Goal: Transaction & Acquisition: Purchase product/service

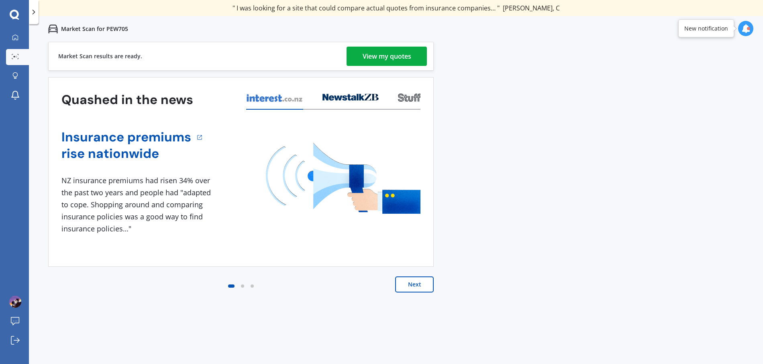
click at [356, 57] on link "View my quotes" at bounding box center [386, 56] width 80 height 19
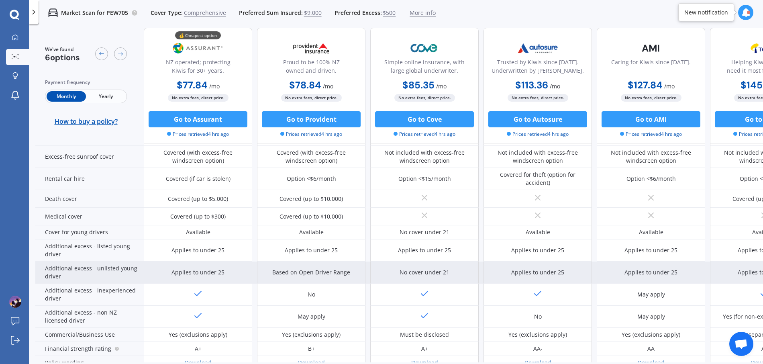
scroll to position [315, 0]
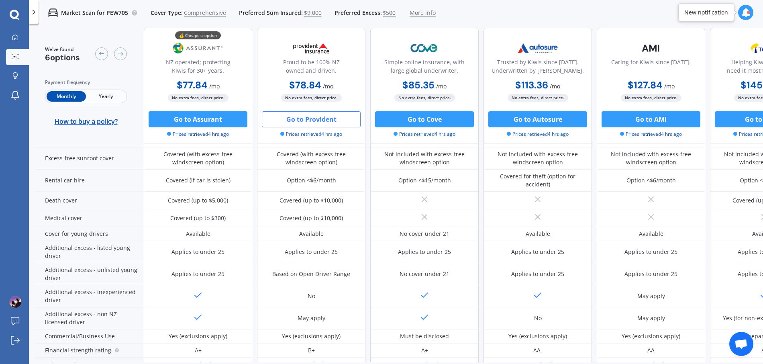
click at [306, 120] on button "Go to Provident" at bounding box center [311, 119] width 99 height 16
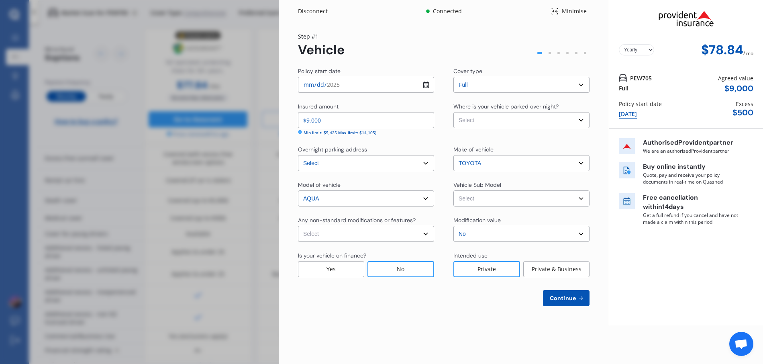
select select "Monthly"
click at [498, 120] on select "Select Garage (fully enclosed) Off Street Parking Other" at bounding box center [521, 120] width 136 height 16
select select "GARAGE"
click at [453, 112] on select "Select Garage (fully enclosed) Off Street Parking Other" at bounding box center [521, 120] width 136 height 16
click at [476, 198] on select "Select Aqua NHP10 Hatchback 5dr CVT 1sp 1.5i/45kW Hybrid [IMP]" at bounding box center [521, 198] width 136 height 16
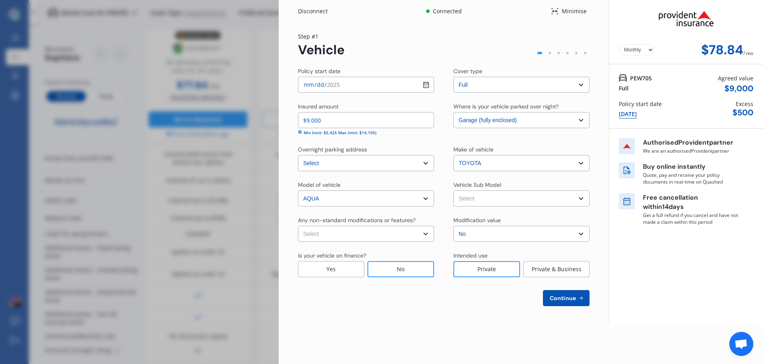
select select "NZVTOYO2017AEHF"
click at [453, 190] on select "Select Aqua NHP10 Hatchback 5dr CVT 1sp 1.5i/45kW Hybrid [IMP]" at bounding box center [521, 198] width 136 height 16
click at [376, 231] on select "Select None [MEDICAL_DATA] System(NOS) Roll Cage Full Racing Harness" at bounding box center [366, 234] width 136 height 16
select select "none"
click at [298, 226] on select "Select None [MEDICAL_DATA] System(NOS) Roll Cage Full Racing Harness" at bounding box center [366, 234] width 136 height 16
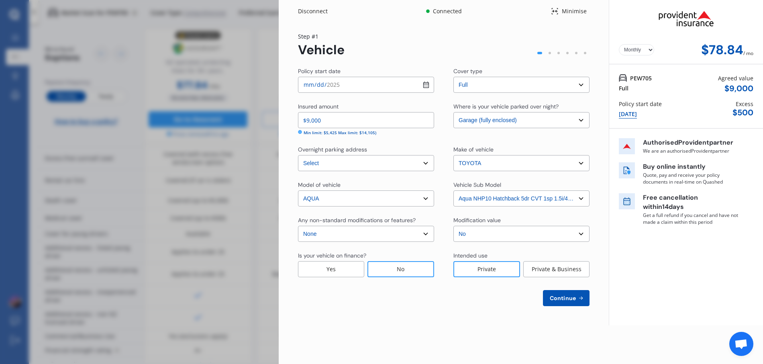
click at [497, 233] on select "Select No Up to $4000 Up to $6000 Greater than $6000" at bounding box center [521, 234] width 136 height 16
click at [453, 226] on select "Select No Up to $4000 Up to $6000 Greater than $6000" at bounding box center [521, 234] width 136 height 16
click at [563, 297] on span "Continue" at bounding box center [562, 298] width 29 height 6
select select "28"
select select "06"
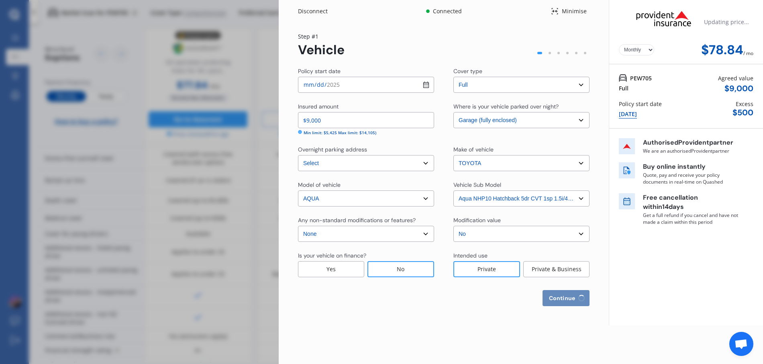
select select "1984"
select select "NZ_FULL"
select select "0"
select select "25"
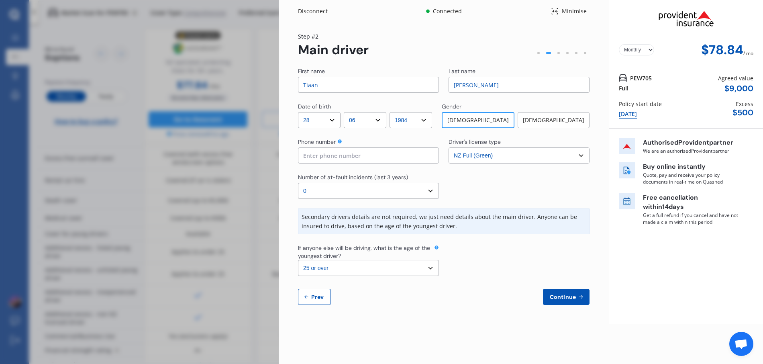
drag, startPoint x: 326, startPoint y: 86, endPoint x: 273, endPoint y: 83, distance: 52.7
click at [273, 83] on div "Disconnect Connected Minimise Yearly Monthly $78.84 / mo Step # 2 Main driver F…" at bounding box center [381, 182] width 763 height 364
type input "[PERSON_NAME]"
click at [555, 120] on div "[DEMOGRAPHIC_DATA]" at bounding box center [554, 120] width 72 height 16
click at [332, 120] on select "DD 01 02 03 04 05 06 07 08 09 10 11 12 13 14 15 16 17 18 19 20 21 22 23 24 25 2…" at bounding box center [319, 120] width 43 height 16
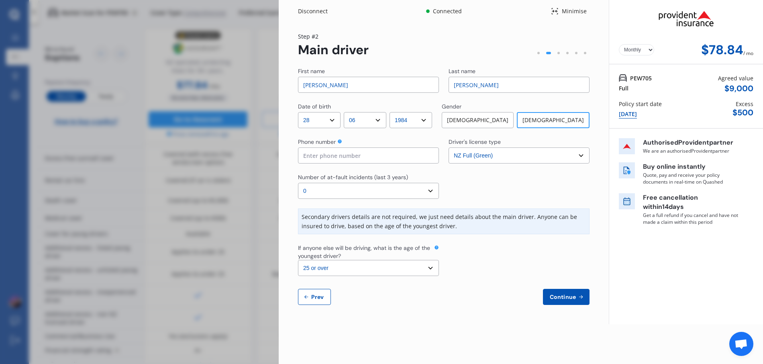
select select "21"
click at [298, 112] on select "DD 01 02 03 04 05 06 07 08 09 10 11 12 13 14 15 16 17 18 19 20 21 22 23 24 25 2…" at bounding box center [319, 120] width 43 height 16
click at [362, 120] on select "MM 01 02 03 04 05 06 07 08 09 10 11 12" at bounding box center [365, 120] width 43 height 16
select select "11"
click at [346, 112] on select "MM 01 02 03 04 05 06 07 08 09 10 11 12" at bounding box center [365, 120] width 43 height 16
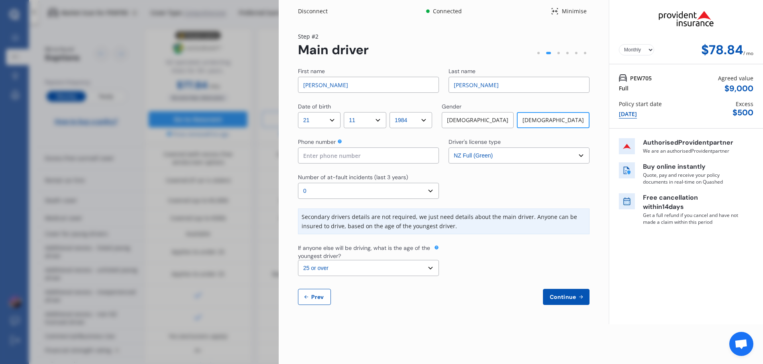
click at [429, 122] on select "YYYY 2009 2008 2007 2006 2005 2004 2003 2002 2001 2000 1999 1998 1997 1996 1995…" at bounding box center [410, 120] width 43 height 16
select select "1982"
click at [394, 112] on select "YYYY 2009 2008 2007 2006 2005 2004 2003 2002 2001 2000 1999 1998 1997 1996 1995…" at bounding box center [410, 120] width 43 height 16
click at [377, 150] on input at bounding box center [368, 155] width 141 height 16
type input "021984526"
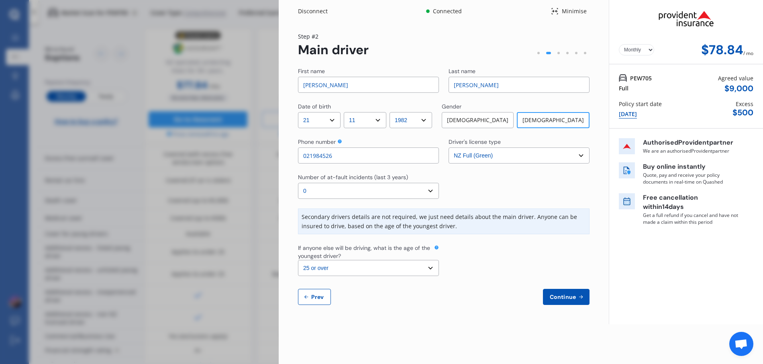
click at [381, 190] on select "Select number of at-fault incidents (last 3 years) 0 1 2 3 4 5 or more" at bounding box center [368, 191] width 141 height 16
select select "1"
click at [298, 183] on select "Select number of at-fault incidents (last 3 years) 0 1 2 3 4 5 or more" at bounding box center [368, 191] width 141 height 16
click at [381, 266] on select "Select the age of the youngest driver. 16 17 18 19 20 21 22 23 24 25 or over" at bounding box center [368, 268] width 141 height 16
select select "16"
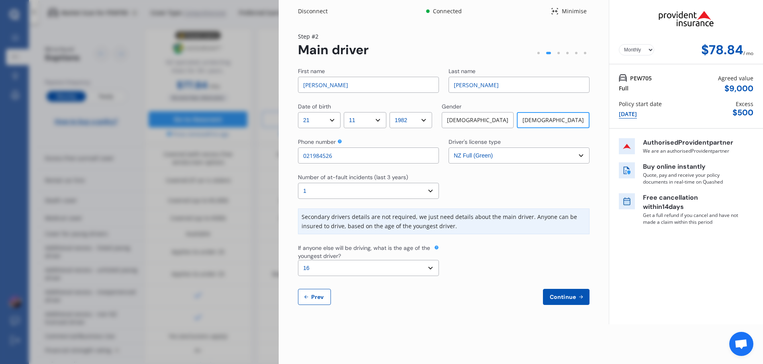
click at [298, 260] on select "Select the age of the youngest driver. 16 17 18 19 20 21 22 23 24 25 or over" at bounding box center [368, 268] width 141 height 16
click at [561, 299] on span "Continue" at bounding box center [562, 296] width 29 height 6
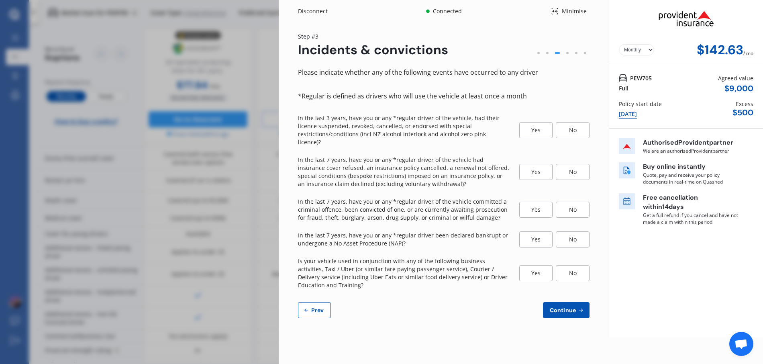
click at [575, 128] on div "No" at bounding box center [573, 130] width 34 height 16
click at [575, 164] on div "No" at bounding box center [573, 172] width 34 height 16
click at [571, 202] on div "No" at bounding box center [573, 210] width 34 height 16
click at [571, 231] on div "No" at bounding box center [573, 239] width 34 height 16
click at [573, 265] on div "No" at bounding box center [573, 273] width 34 height 16
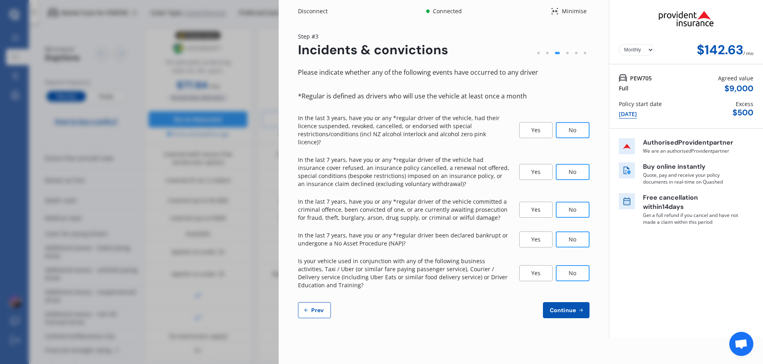
click at [569, 307] on span "Continue" at bounding box center [562, 310] width 29 height 6
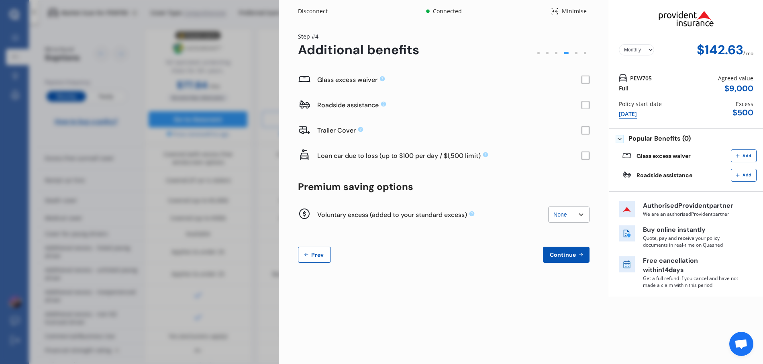
click at [583, 105] on rect at bounding box center [585, 105] width 8 height 8
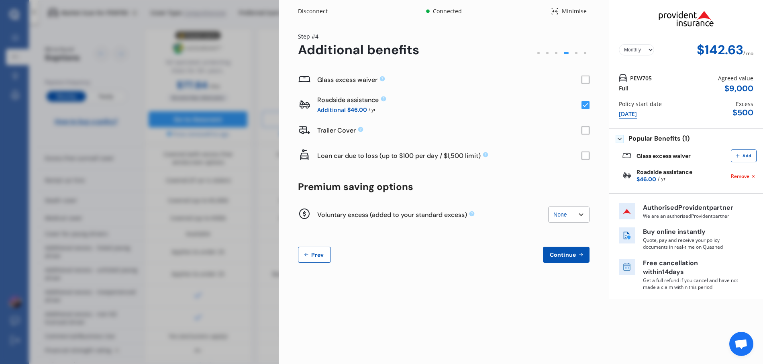
click at [575, 215] on select "None $200 $450 $700 $950 $1,200 $1,700" at bounding box center [568, 214] width 41 height 16
select select "200"
click at [548, 206] on select "None $200 $450 $700 $950 $1,200 $1,700" at bounding box center [568, 214] width 41 height 16
click at [567, 259] on button "Continue" at bounding box center [566, 255] width 47 height 16
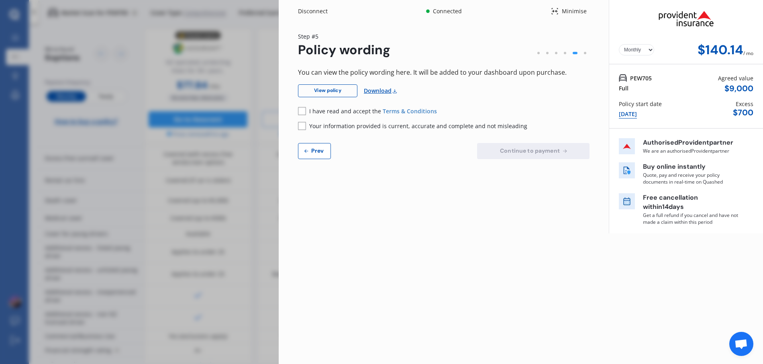
click at [630, 114] on div "[DATE]" at bounding box center [628, 114] width 18 height 9
select select "full"
select select "GARAGE"
select select "[STREET_ADDRESS]"
select select "TOYOTA"
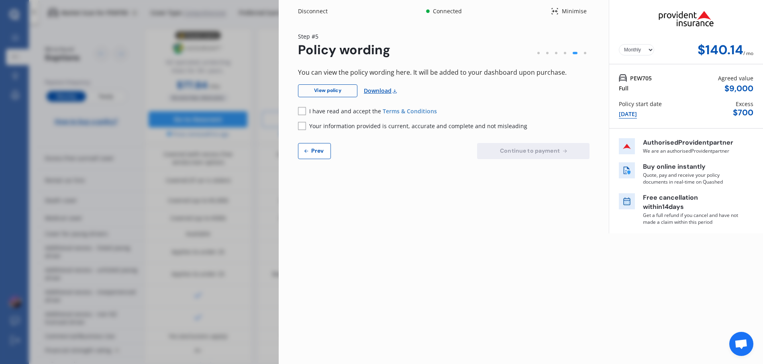
select select "AQUA"
select select "NZVTOYO2017AEHF"
select select "none"
select select "NO"
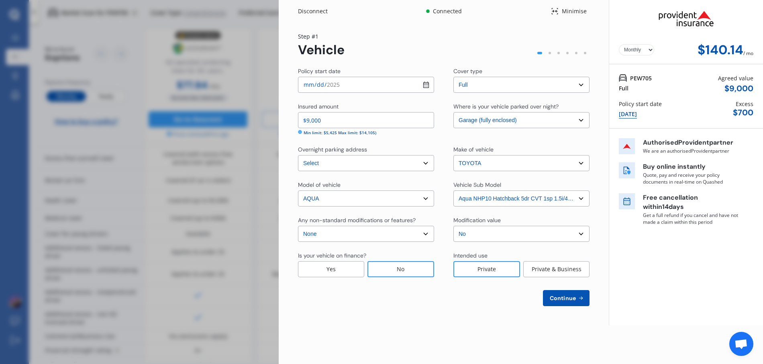
click at [430, 85] on input "[DATE]" at bounding box center [366, 85] width 136 height 16
type input "[DATE]"
click at [564, 297] on span "Continue" at bounding box center [562, 298] width 29 height 6
select select "21"
select select "11"
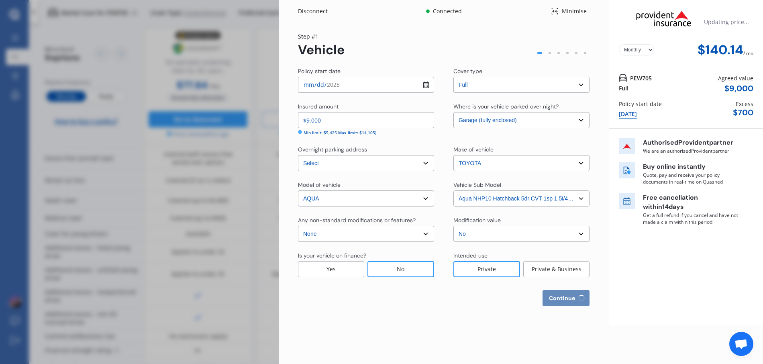
select select "1982"
select select "NZ_FULL"
select select "1"
select select "16"
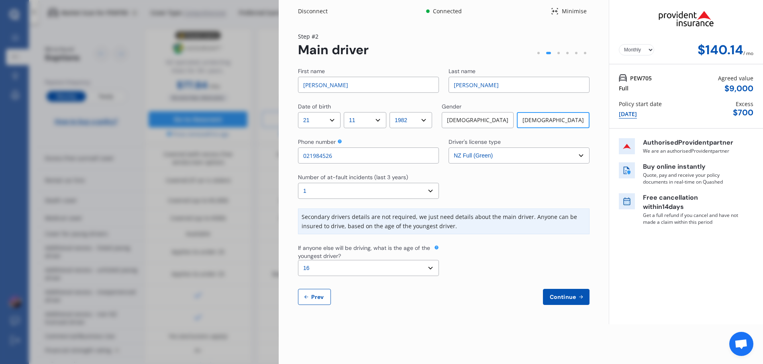
click at [436, 245] on icon at bounding box center [436, 247] width 5 height 5
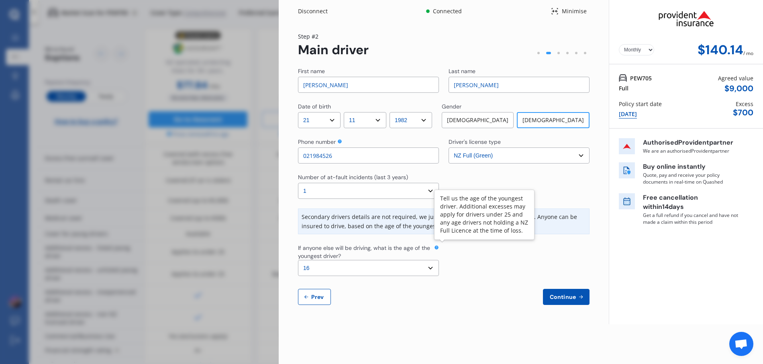
click at [560, 296] on span "Continue" at bounding box center [562, 296] width 29 height 6
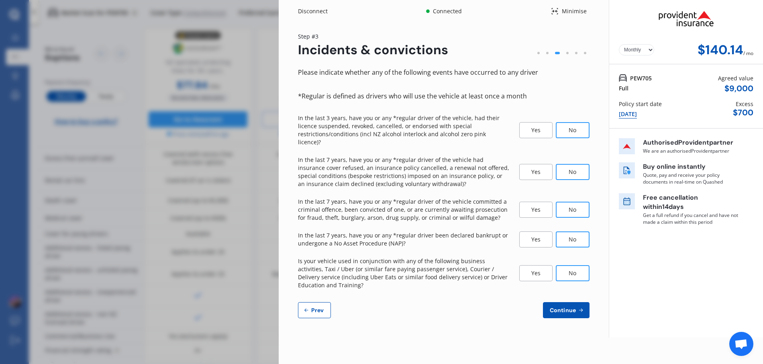
click at [560, 302] on button "Continue" at bounding box center [566, 310] width 47 height 16
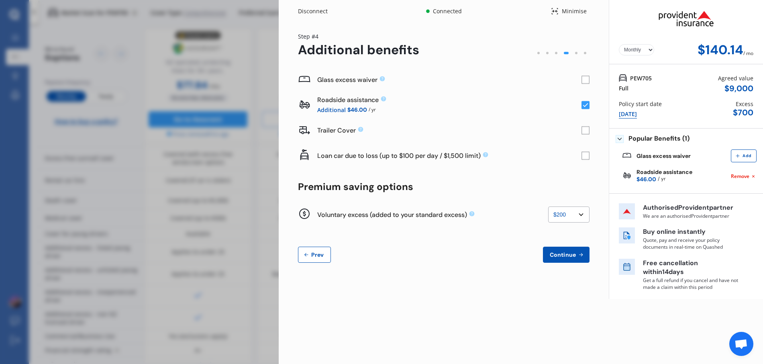
click at [563, 212] on select "None $200 $450 $700 $950 $1,200 $1,700" at bounding box center [568, 214] width 41 height 16
select select "0"
click at [548, 206] on select "None $200 $450 $700 $950 $1,200 $1,700" at bounding box center [568, 214] width 41 height 16
click at [559, 257] on span "Continue" at bounding box center [562, 254] width 29 height 6
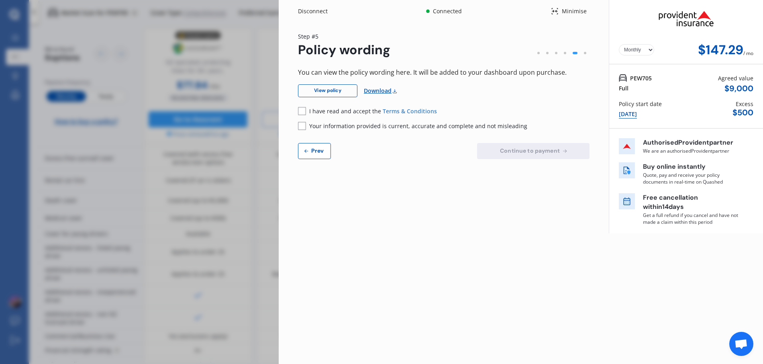
click at [302, 109] on rect at bounding box center [302, 111] width 8 height 8
click at [302, 122] on rect at bounding box center [302, 126] width 8 height 8
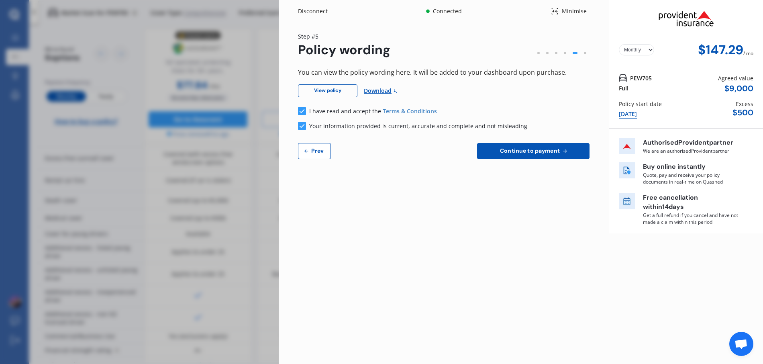
click at [504, 148] on span "Continue to payment" at bounding box center [529, 150] width 63 height 6
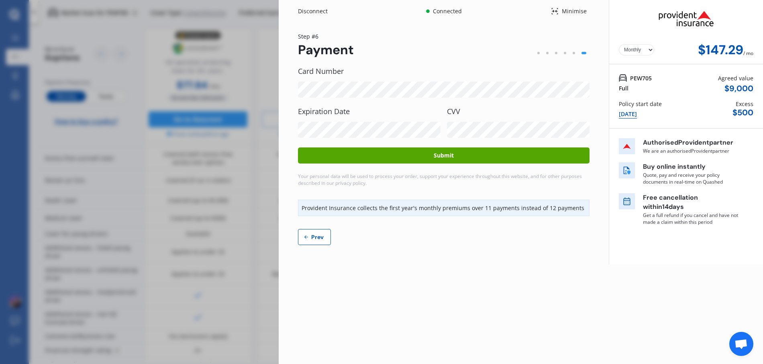
click at [554, 10] on icon at bounding box center [555, 11] width 8 height 10
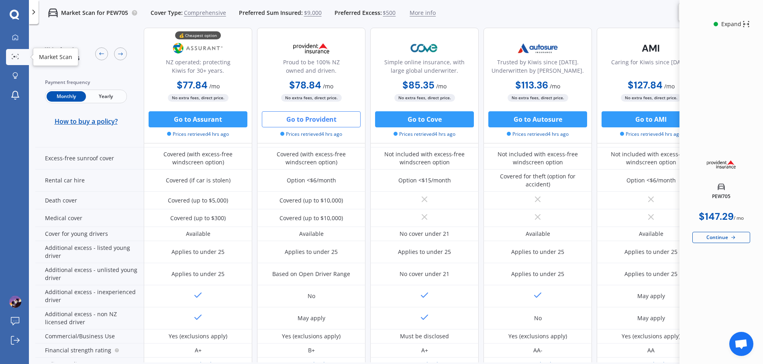
click at [20, 55] on div at bounding box center [15, 57] width 12 height 6
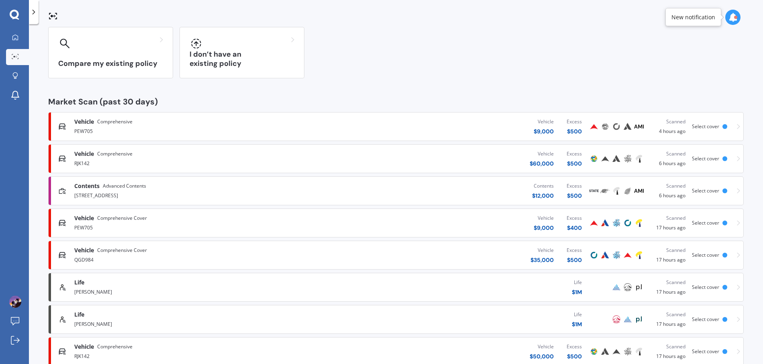
scroll to position [86, 0]
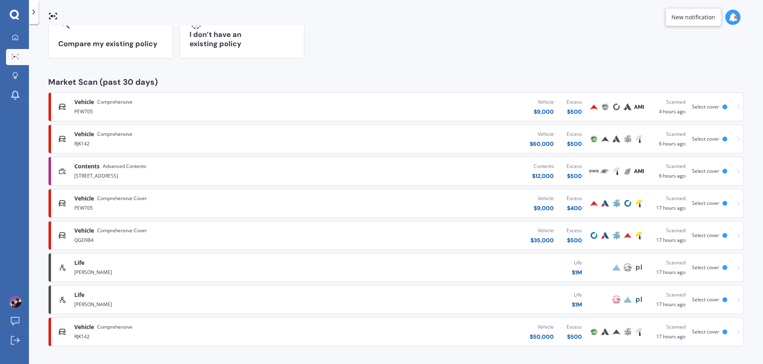
click at [327, 268] on div "Life $ 1M" at bounding box center [455, 267] width 265 height 24
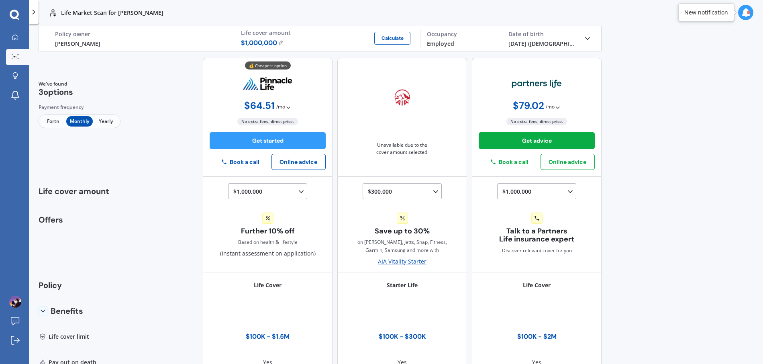
click at [53, 120] on span "Fortn" at bounding box center [53, 121] width 26 height 10
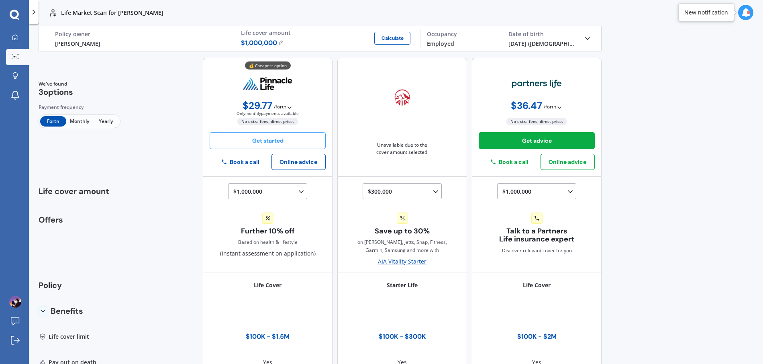
click at [253, 138] on button "Get started" at bounding box center [268, 140] width 116 height 17
